Goal: Transaction & Acquisition: Book appointment/travel/reservation

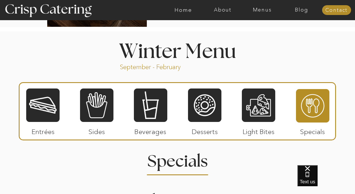
scroll to position [616, 0]
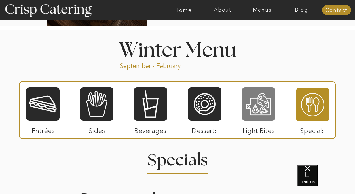
click at [264, 106] on div at bounding box center [258, 104] width 33 height 35
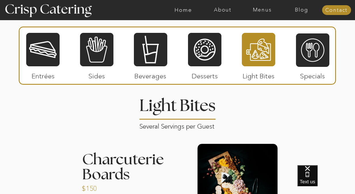
scroll to position [652, 0]
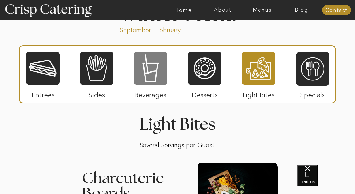
click at [147, 76] on div at bounding box center [150, 68] width 33 height 35
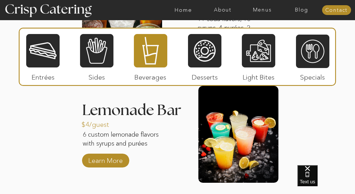
scroll to position [826, 0]
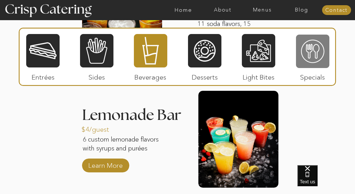
click at [315, 53] on div at bounding box center [312, 51] width 33 height 35
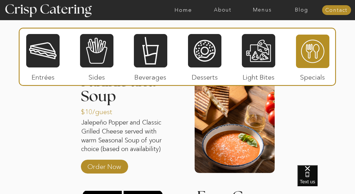
scroll to position [726, 0]
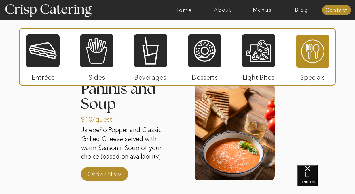
click at [30, 49] on div at bounding box center [42, 50] width 33 height 35
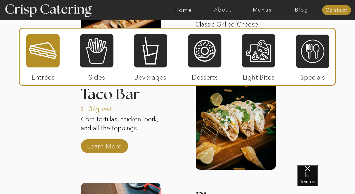
scroll to position [840, 0]
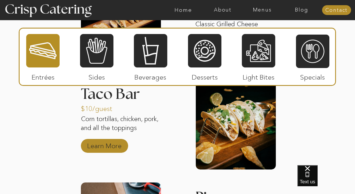
click at [119, 146] on p "Learn More" at bounding box center [104, 144] width 38 height 17
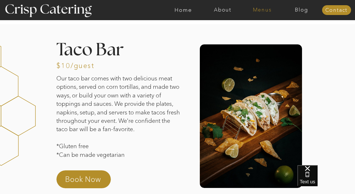
click at [261, 10] on nav "Menus" at bounding box center [262, 10] width 39 height 6
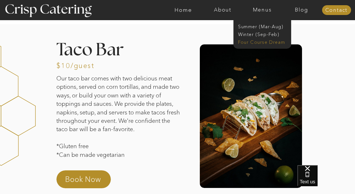
click at [254, 44] on nav "Four Course Dream" at bounding box center [264, 41] width 52 height 5
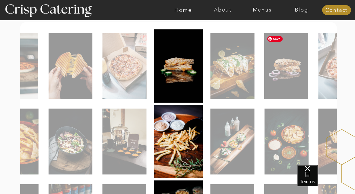
scroll to position [140, 0]
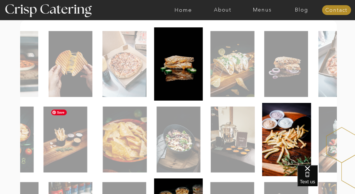
click at [185, 141] on img at bounding box center [179, 140] width 44 height 66
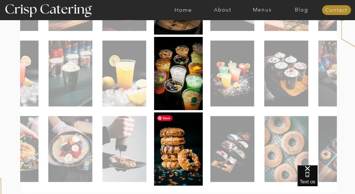
scroll to position [282, 0]
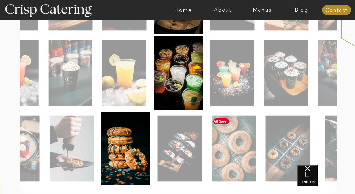
click at [187, 152] on img at bounding box center [180, 149] width 44 height 66
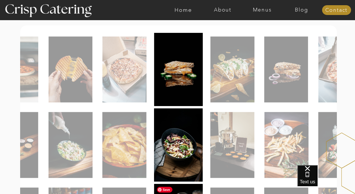
scroll to position [0, 0]
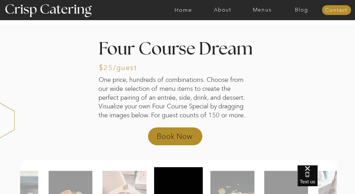
click at [172, 136] on p "Book Now" at bounding box center [182, 138] width 51 height 14
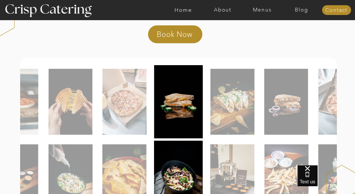
scroll to position [98, 0]
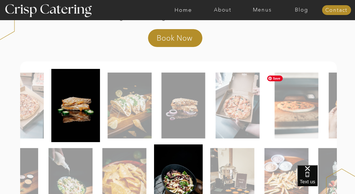
click at [184, 107] on img at bounding box center [184, 106] width 44 height 66
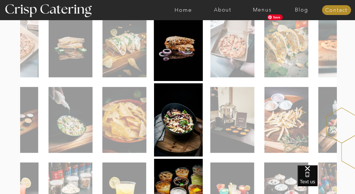
scroll to position [161, 0]
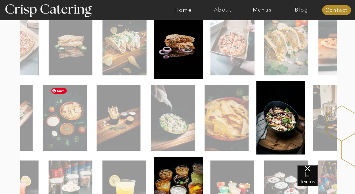
click at [181, 116] on img at bounding box center [173, 118] width 44 height 66
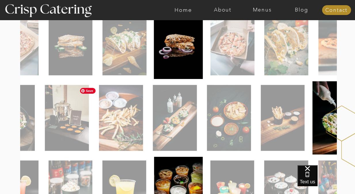
click at [194, 146] on img at bounding box center [175, 118] width 44 height 66
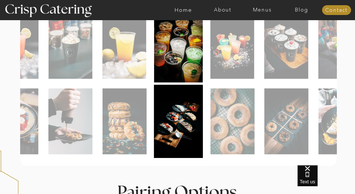
scroll to position [306, 0]
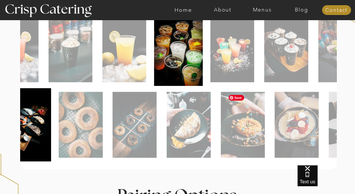
click at [174, 136] on img at bounding box center [189, 125] width 44 height 66
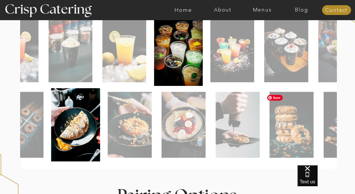
click at [178, 138] on img at bounding box center [184, 125] width 44 height 66
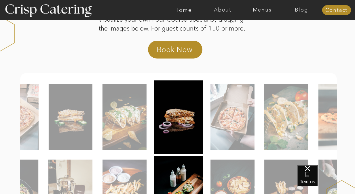
scroll to position [0, 0]
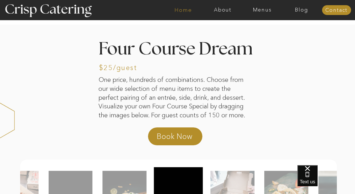
click at [184, 10] on nav "Home" at bounding box center [183, 10] width 39 height 6
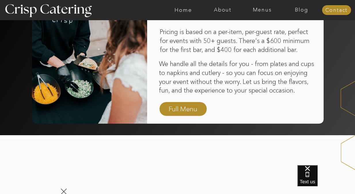
scroll to position [423, 0]
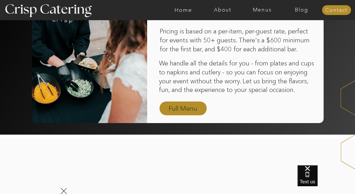
click at [181, 106] on nav "Full Menu" at bounding box center [183, 109] width 33 height 10
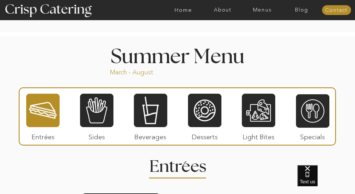
scroll to position [458, 0]
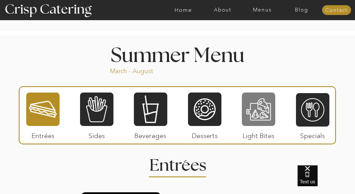
click at [253, 115] on div at bounding box center [258, 109] width 33 height 35
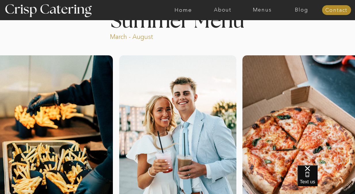
scroll to position [0, 0]
